Goal: Check status: Check status

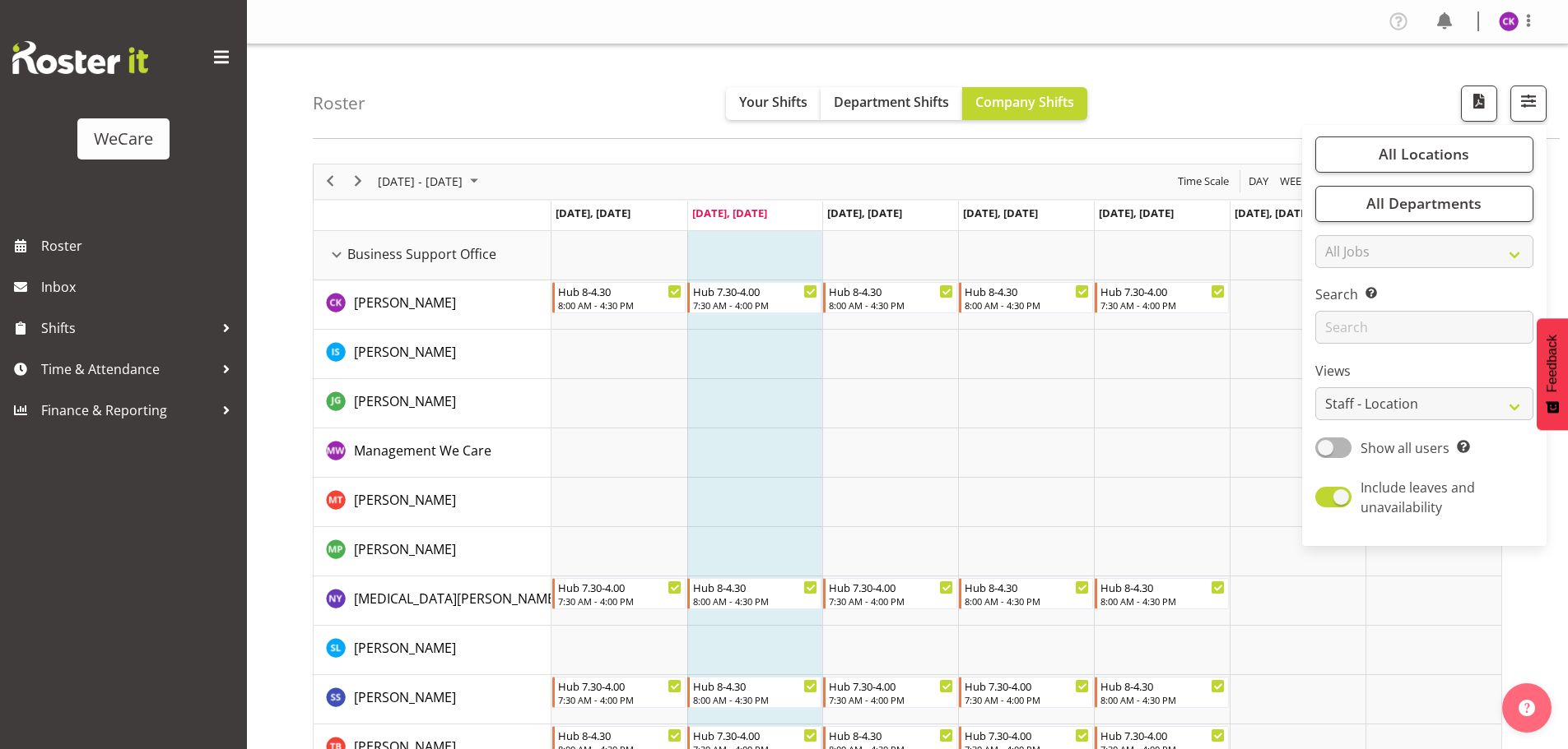
select select "location"
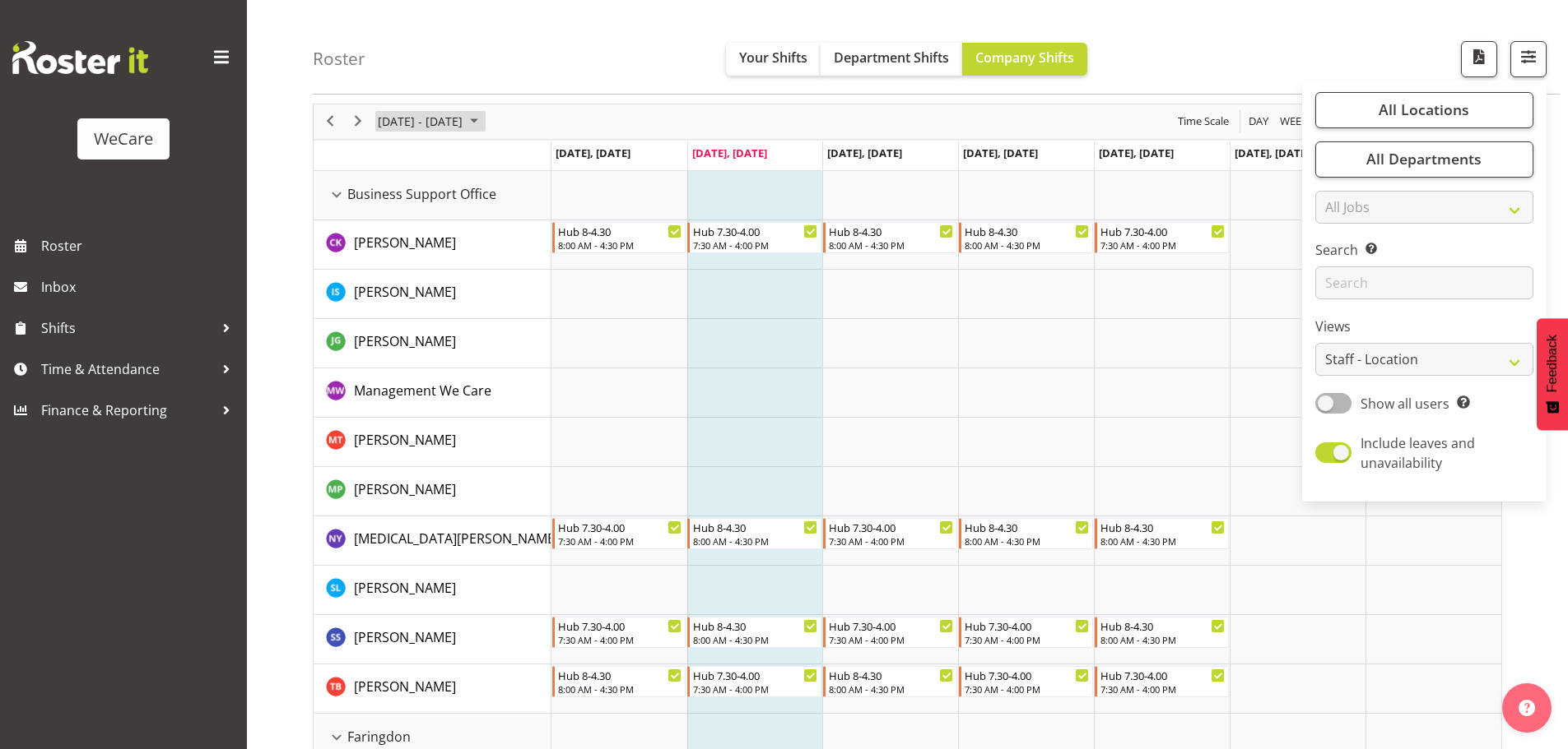
click at [407, 124] on span "[DATE] - [DATE]" at bounding box center [420, 121] width 88 height 21
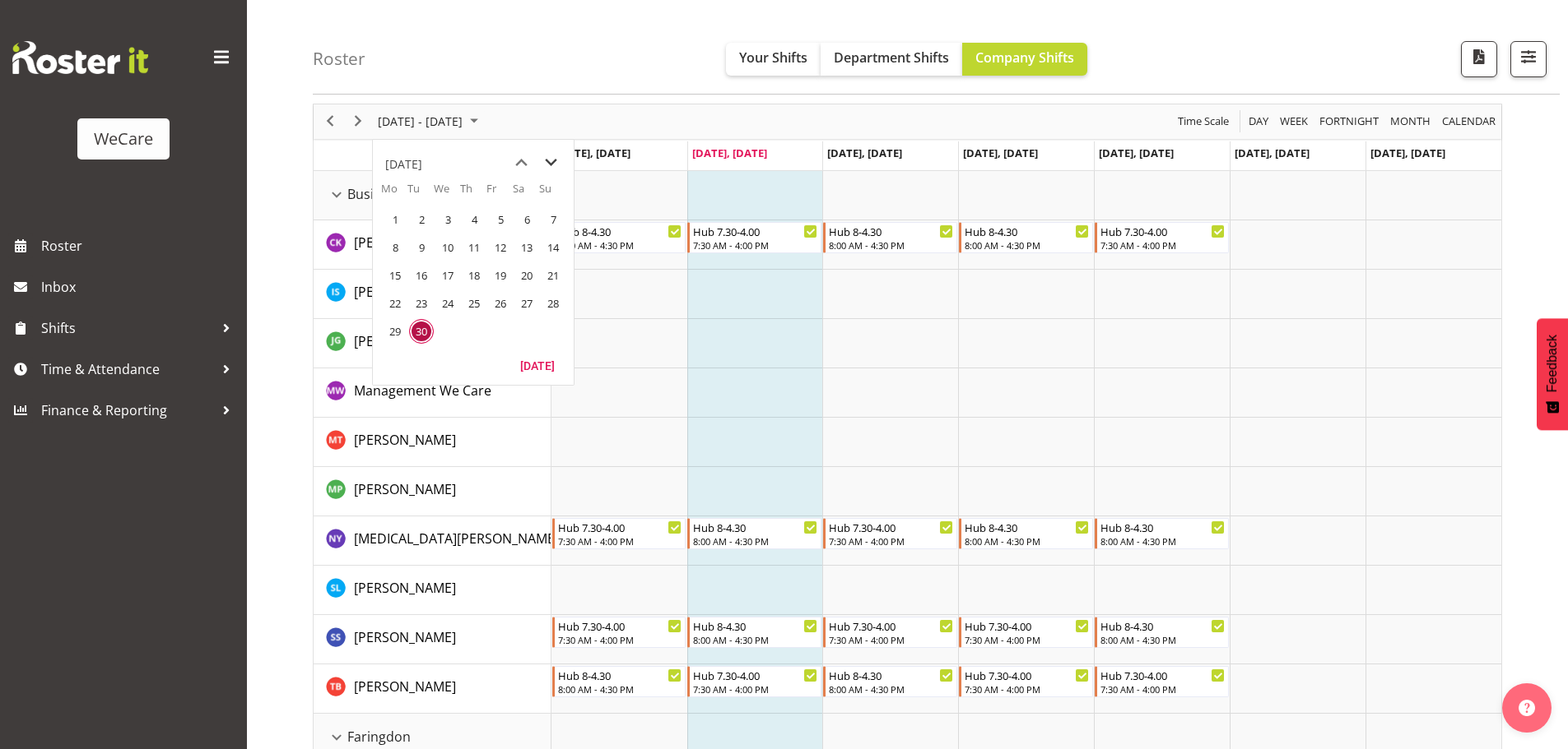
click at [550, 161] on span "next month" at bounding box center [551, 163] width 29 height 29
click at [525, 219] on span "1" at bounding box center [526, 219] width 25 height 25
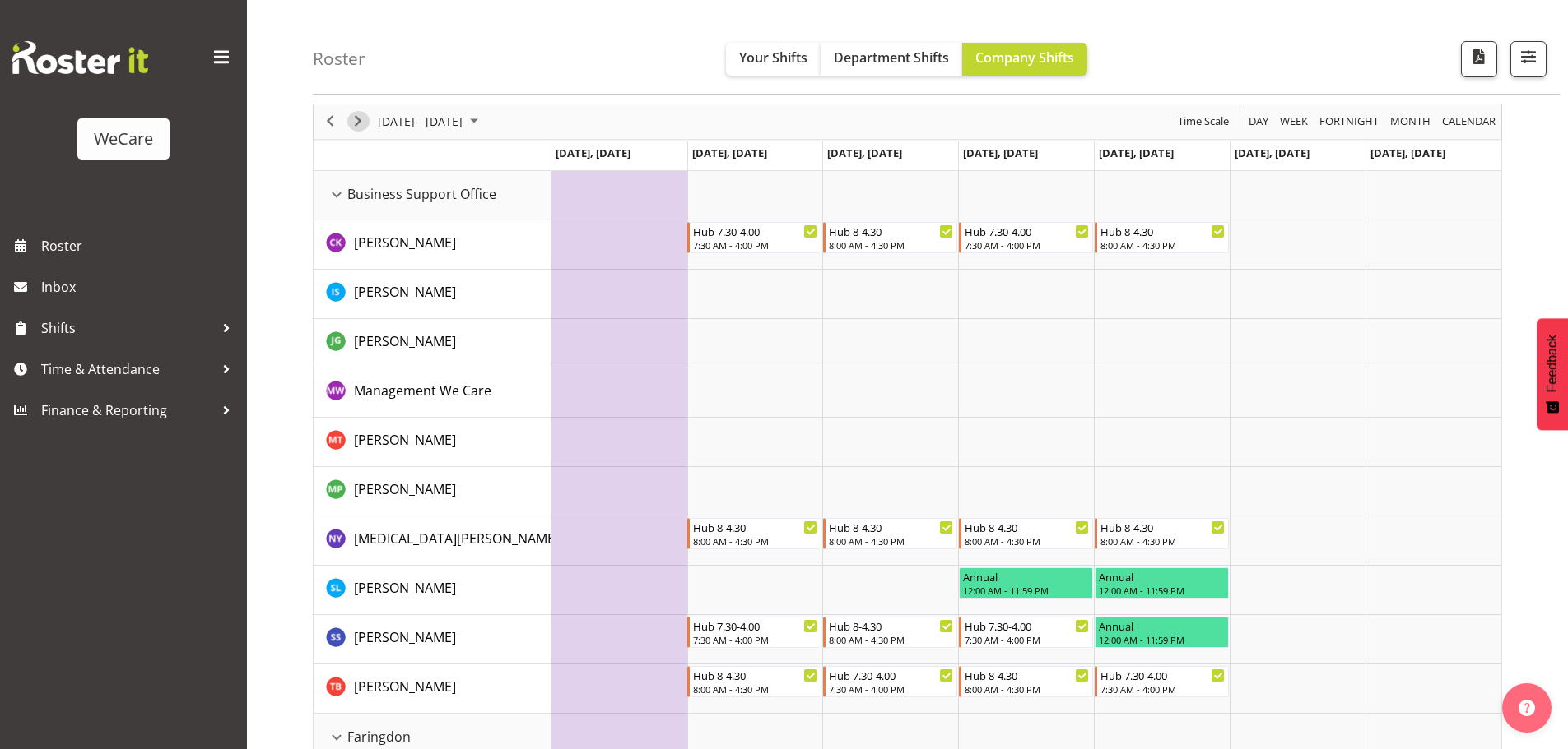
click at [347, 120] on button "Next" at bounding box center [358, 121] width 22 height 21
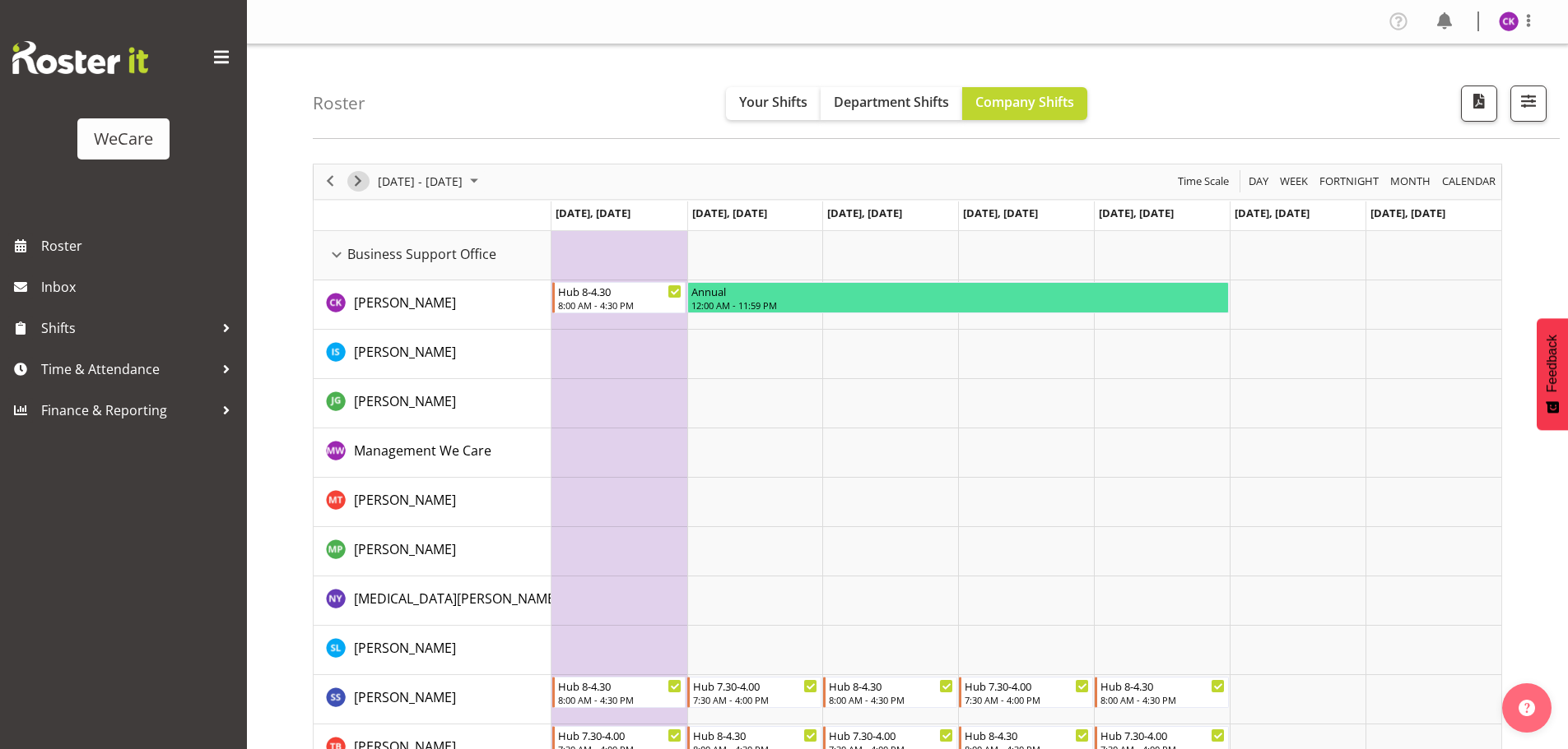
click at [352, 186] on span "Next" at bounding box center [358, 181] width 20 height 21
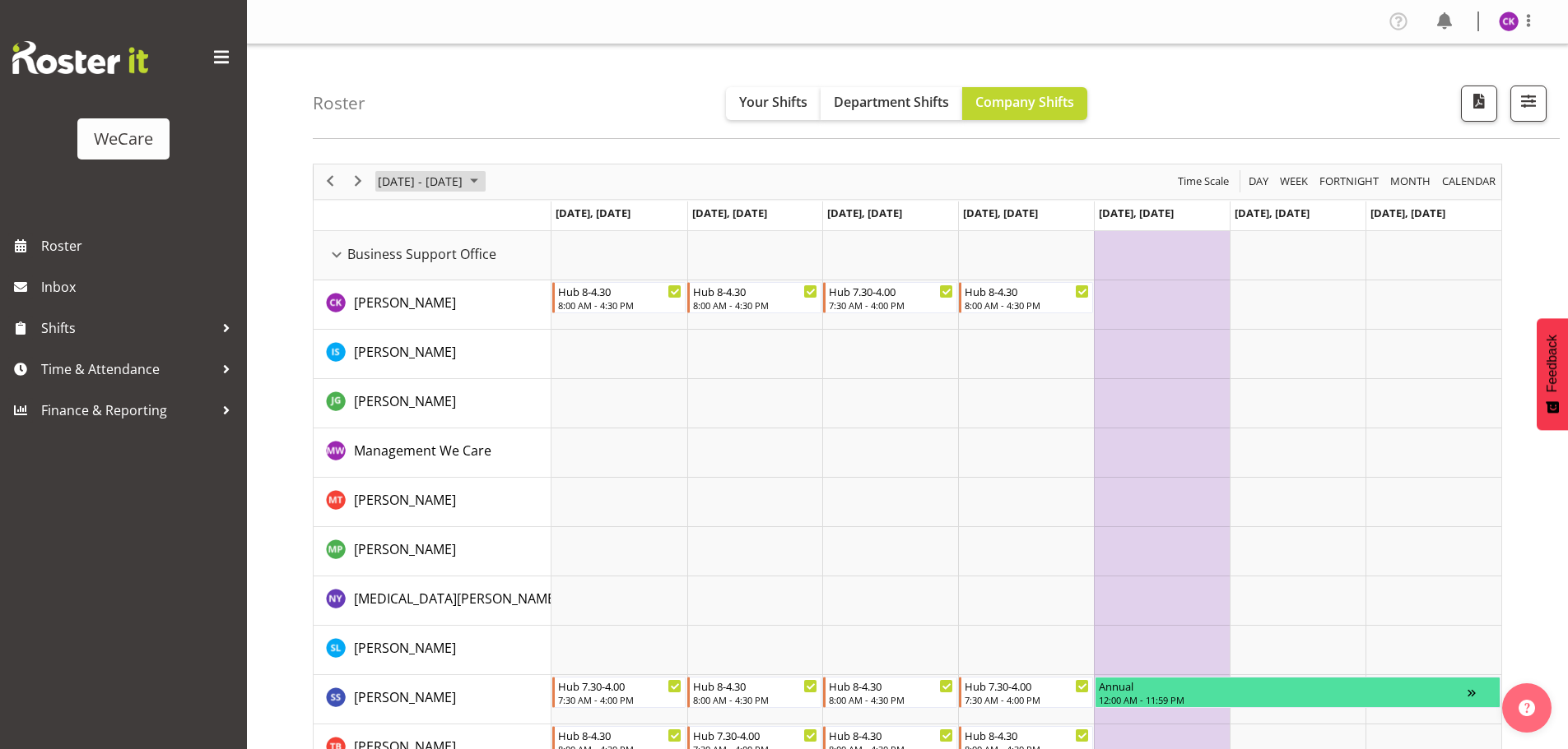
click at [397, 183] on span "November 10 - 16, 2025" at bounding box center [420, 181] width 88 height 21
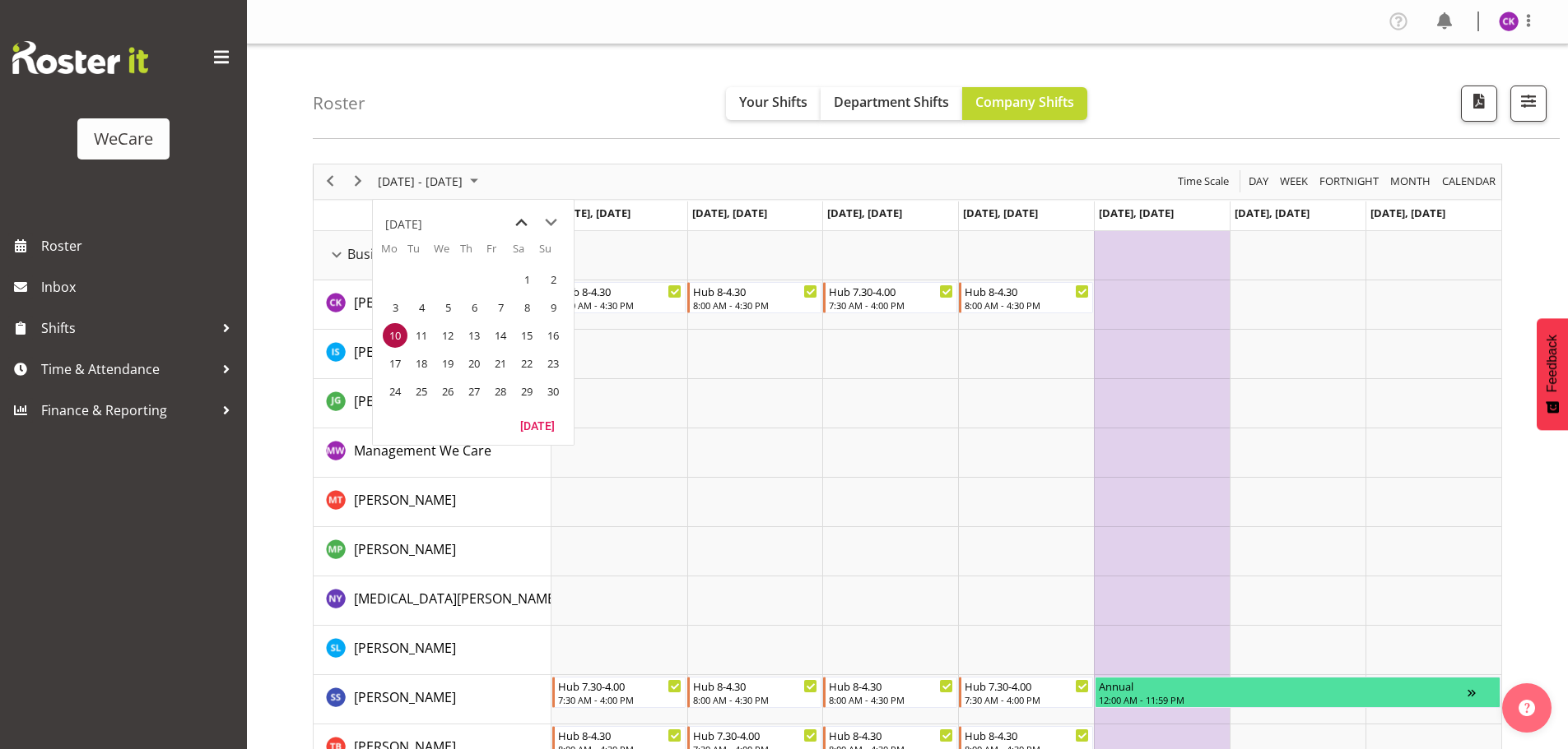
click at [525, 219] on span "previous month" at bounding box center [522, 223] width 29 height 29
click at [419, 393] on span "30" at bounding box center [421, 391] width 25 height 25
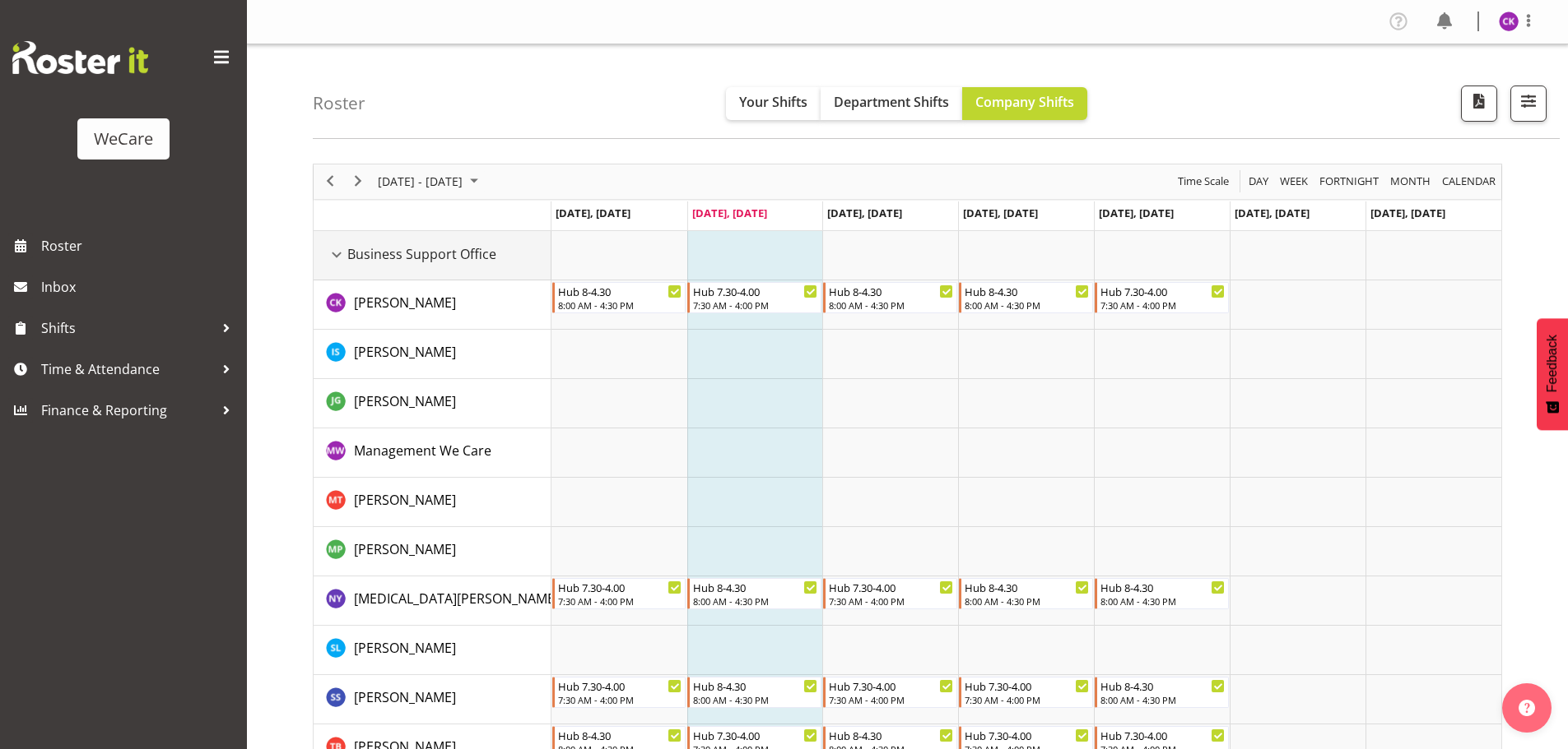
click at [334, 252] on div "Business Support Office resource" at bounding box center [336, 254] width 21 height 21
